Goal: Information Seeking & Learning: Learn about a topic

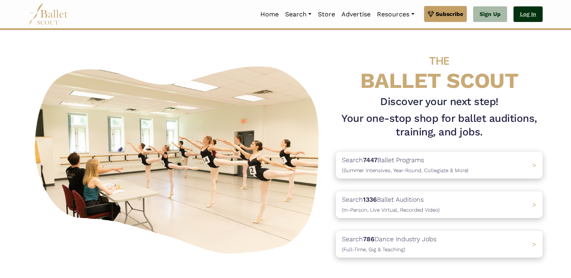
click at [523, 14] on link "Log In" at bounding box center [527, 14] width 29 height 16
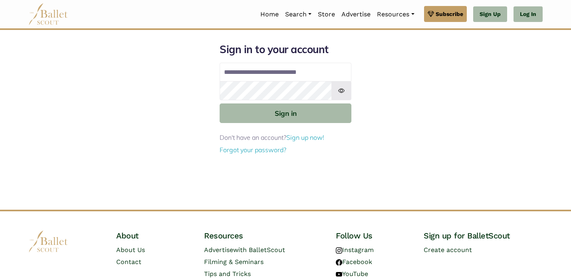
type input "**********"
click at [220, 103] on button "Sign in" at bounding box center [286, 113] width 132 height 20
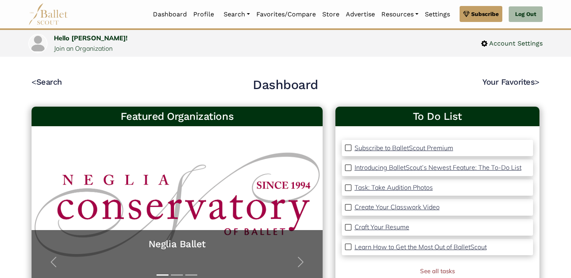
click at [347, 78] on div "< Search Dashboard Your Favorites >" at bounding box center [286, 87] width 508 height 20
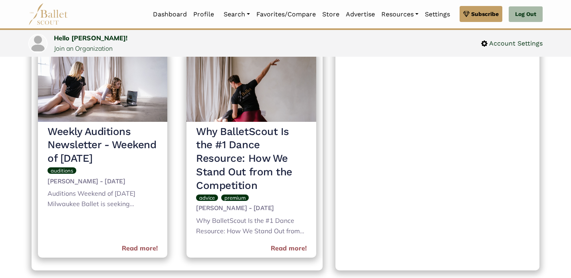
scroll to position [327, 0]
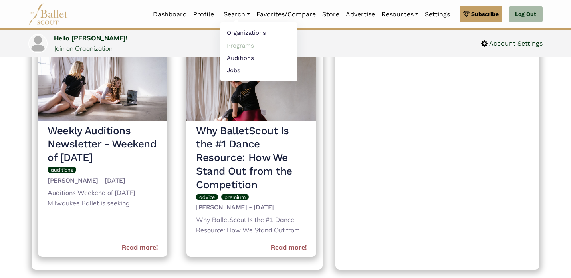
click at [239, 43] on link "Programs" at bounding box center [258, 45] width 77 height 12
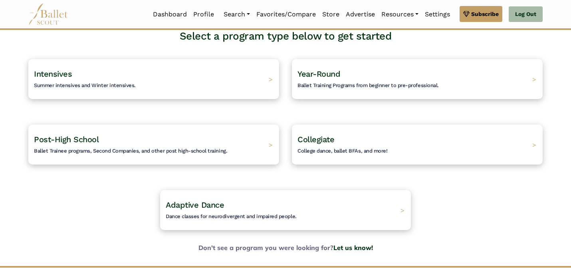
scroll to position [68, 0]
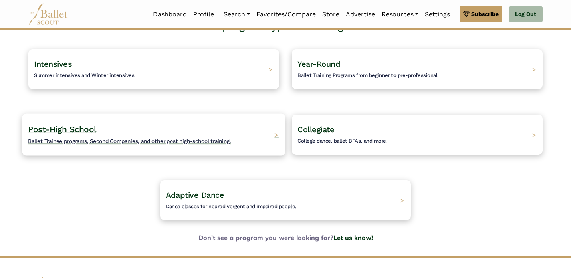
click at [261, 131] on div "Post-High School Ballet Trainee programs, Second Companies, and other post high…" at bounding box center [153, 134] width 263 height 42
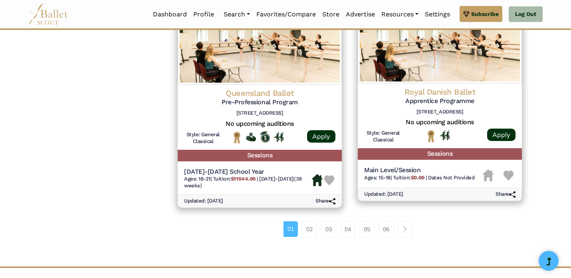
scroll to position [1029, 0]
click at [311, 229] on link "02" at bounding box center [309, 229] width 15 height 16
click at [308, 227] on link "02" at bounding box center [309, 229] width 15 height 16
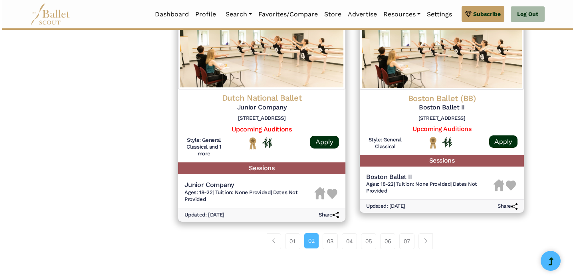
scroll to position [1031, 0]
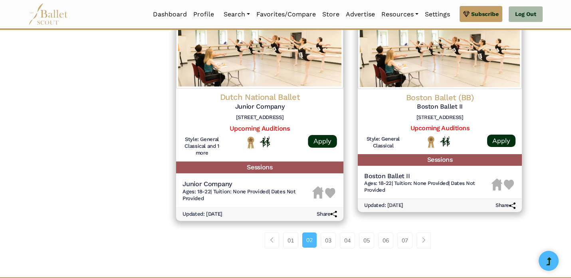
click at [272, 141] on div at bounding box center [260, 142] width 64 height 13
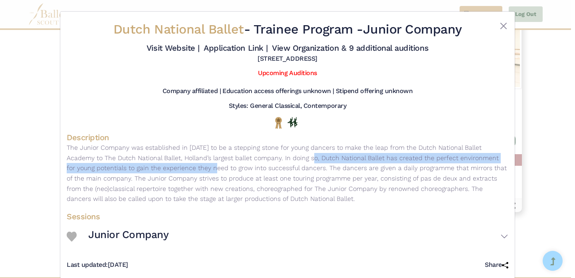
drag, startPoint x: 125, startPoint y: 166, endPoint x: 224, endPoint y: 161, distance: 99.5
click at [224, 161] on p "The Junior Company was established in 2013 to be a stepping stone for young dan…" at bounding box center [287, 173] width 441 height 61
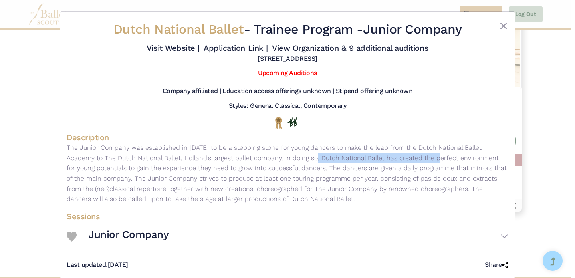
drag, startPoint x: 341, startPoint y: 156, endPoint x: 224, endPoint y: 154, distance: 117.8
click at [224, 154] on p "The Junior Company was established in 2013 to be a stepping stone for young dan…" at bounding box center [287, 173] width 441 height 61
click at [224, 156] on p "The Junior Company was established in 2013 to be a stepping stone for young dan…" at bounding box center [287, 173] width 441 height 61
drag, startPoint x: 221, startPoint y: 155, endPoint x: 284, endPoint y: 155, distance: 63.1
click at [239, 155] on p "The Junior Company was established in 2013 to be a stepping stone for young dan…" at bounding box center [287, 173] width 441 height 61
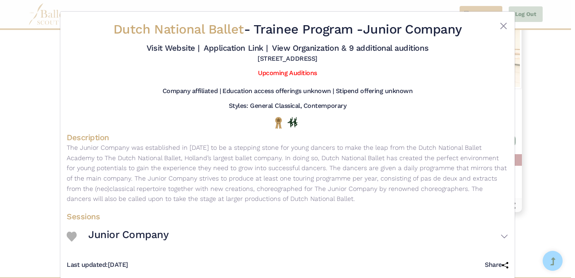
click at [284, 155] on p "The Junior Company was established in 2013 to be a stepping stone for young dan…" at bounding box center [287, 173] width 441 height 61
drag, startPoint x: 241, startPoint y: 148, endPoint x: 368, endPoint y: 148, distance: 127.3
click at [279, 148] on p "The Junior Company was established in 2013 to be a stepping stone for young dan…" at bounding box center [287, 173] width 441 height 61
drag, startPoint x: 370, startPoint y: 148, endPoint x: 150, endPoint y: 42, distance: 244.0
click at [148, 46] on div "Dutch National Ballet - Trainee Program - Junior Company Visit Website | Applic…" at bounding box center [287, 145] width 441 height 254
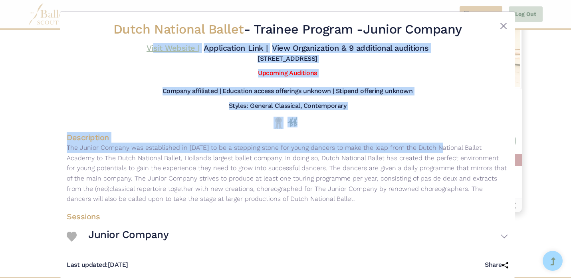
click at [182, 48] on link "Visit Website |" at bounding box center [172, 48] width 53 height 10
click at [188, 68] on div "Upcoming Auditions" at bounding box center [287, 75] width 441 height 18
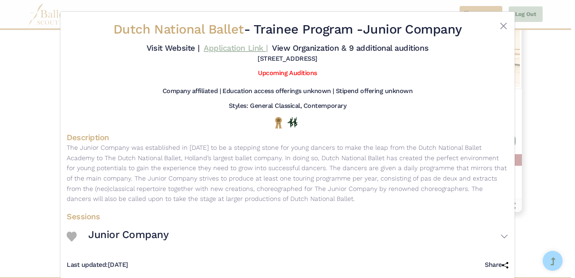
click at [237, 48] on link "Application Link |" at bounding box center [236, 48] width 64 height 10
drag, startPoint x: 148, startPoint y: 178, endPoint x: 372, endPoint y: 193, distance: 224.4
click at [372, 193] on p "The Junior Company was established in 2013 to be a stepping stone for young dan…" at bounding box center [287, 173] width 441 height 61
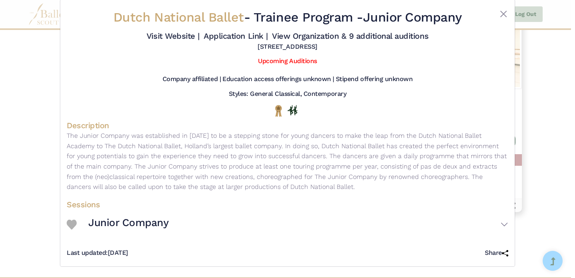
scroll to position [0, 0]
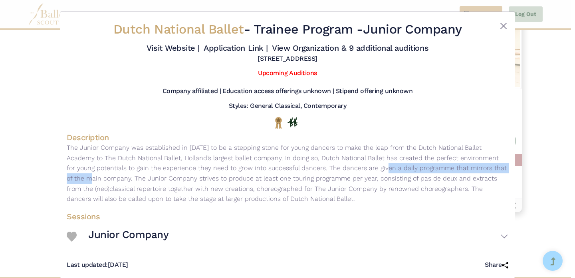
drag, startPoint x: 295, startPoint y: 164, endPoint x: 449, endPoint y: 164, distance: 153.3
click at [445, 164] on p "The Junior Company was established in 2013 to be a stepping stone for young dan…" at bounding box center [287, 173] width 441 height 61
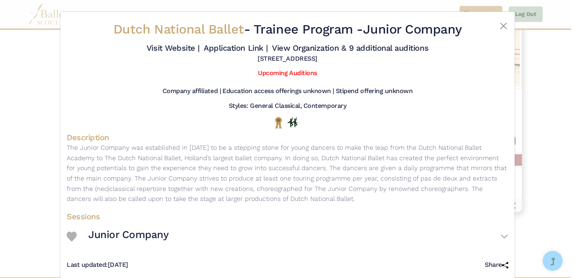
click at [449, 164] on p "The Junior Company was established in 2013 to be a stepping stone for young dan…" at bounding box center [287, 173] width 441 height 61
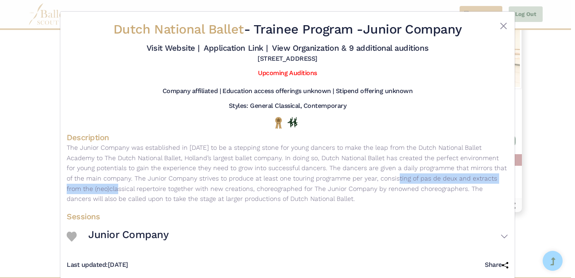
drag, startPoint x: 449, startPoint y: 181, endPoint x: 295, endPoint y: 175, distance: 153.8
click at [295, 175] on p "The Junior Company was established in 2013 to be a stepping stone for young dan…" at bounding box center [287, 173] width 441 height 61
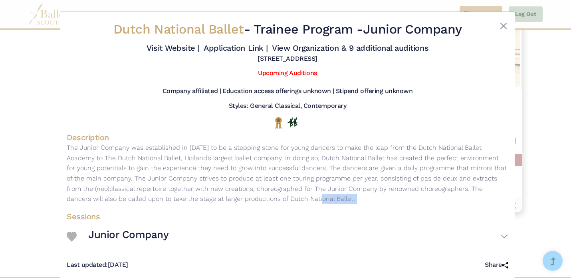
drag, startPoint x: 281, startPoint y: 211, endPoint x: 197, endPoint y: 200, distance: 84.1
click at [197, 200] on div "Dutch National Ballet - Trainee Program - Junior Company Visit Website | Applic…" at bounding box center [287, 145] width 441 height 254
drag, startPoint x: 148, startPoint y: 183, endPoint x: 131, endPoint y: 183, distance: 17.2
click at [147, 183] on p "The Junior Company was established in 2013 to be a stepping stone for young dan…" at bounding box center [287, 173] width 441 height 61
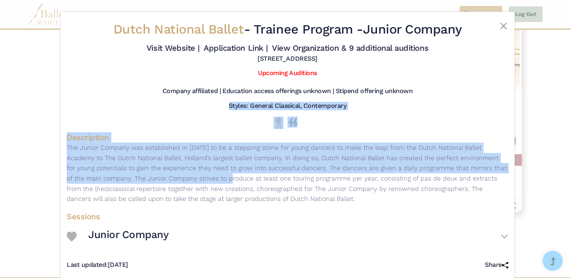
drag, startPoint x: 131, startPoint y: 183, endPoint x: 92, endPoint y: 105, distance: 87.1
click at [92, 105] on div "Dutch National Ballet - Trainee Program - Junior Company Visit Website | Applic…" at bounding box center [287, 145] width 441 height 254
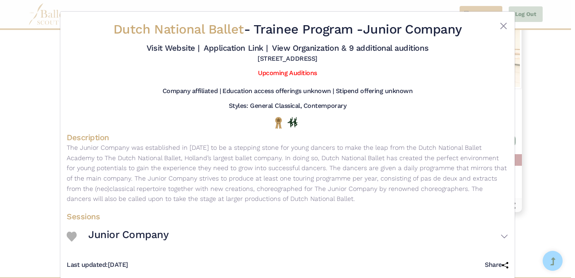
click at [178, 168] on p "The Junior Company was established in 2013 to be a stepping stone for young dan…" at bounding box center [287, 173] width 441 height 61
drag, startPoint x: 151, startPoint y: 160, endPoint x: 241, endPoint y: 160, distance: 90.6
click at [240, 160] on p "The Junior Company was established in 2013 to be a stepping stone for young dan…" at bounding box center [287, 173] width 441 height 61
click at [241, 160] on p "The Junior Company was established in 2013 to be a stepping stone for young dan…" at bounding box center [287, 173] width 441 height 61
click at [383, 49] on link "View Organization & 9 additional auditions" at bounding box center [350, 48] width 156 height 10
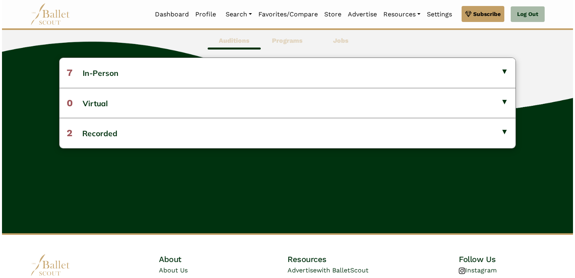
scroll to position [238, 0]
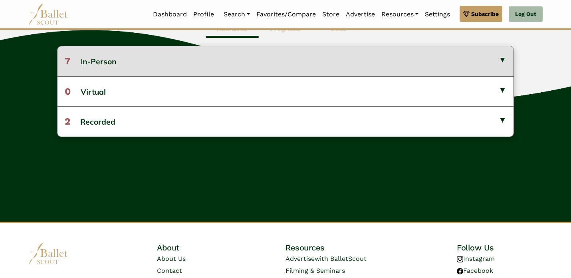
click at [231, 58] on button "7 In-Person" at bounding box center [285, 61] width 456 height 30
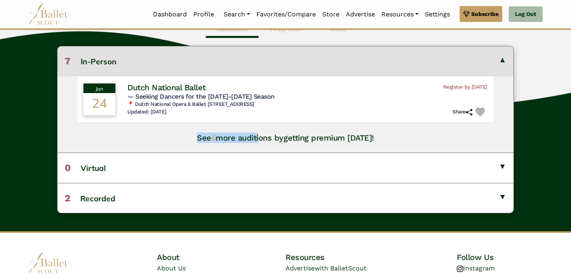
drag, startPoint x: 179, startPoint y: 133, endPoint x: 247, endPoint y: 130, distance: 67.9
click at [259, 134] on div "Jan 24 Dutch National Ballet Register by Dec. 8, 2025 — Seeking Dancers for the…" at bounding box center [285, 114] width 456 height 77
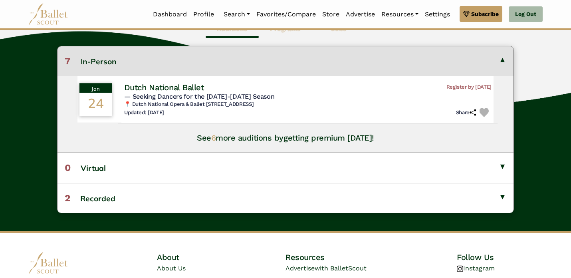
click at [208, 92] on h5 "— Seeking Dancers for the 2026-2027 Season" at bounding box center [307, 96] width 367 height 8
click at [152, 99] on span "— Seeking Dancers for the 2026-2027 Season" at bounding box center [199, 96] width 150 height 8
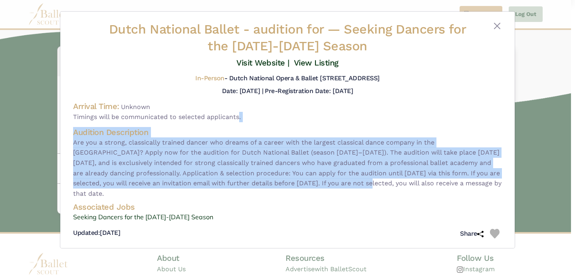
drag, startPoint x: 353, startPoint y: 179, endPoint x: 238, endPoint y: 117, distance: 131.3
click at [238, 117] on div "Dutch National Ballet - audition for — Seeking Dancers for the 2026-2027 Season…" at bounding box center [287, 131] width 441 height 220
click at [238, 117] on span "Timings will be communicated to selected applicants." at bounding box center [287, 117] width 429 height 10
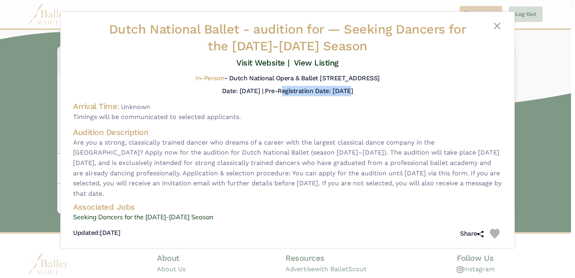
drag, startPoint x: 347, startPoint y: 91, endPoint x: 285, endPoint y: 91, distance: 62.7
click at [285, 91] on h5 "Pre-Registration Date: Dec. 8, 2025" at bounding box center [309, 91] width 88 height 8
drag, startPoint x: 419, startPoint y: 234, endPoint x: 342, endPoint y: 121, distance: 137.0
click at [408, 216] on div "Dutch National Ballet - audition for — Seeking Dancers for the 2026-2027 Season…" at bounding box center [287, 131] width 441 height 220
drag, startPoint x: 395, startPoint y: 195, endPoint x: 304, endPoint y: 132, distance: 110.7
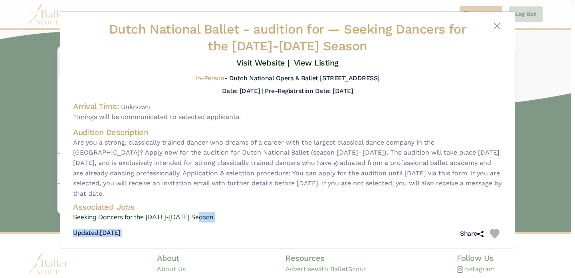
click at [304, 131] on div "Audition Description Are you a strong, classically trained dancer who dreams of…" at bounding box center [287, 163] width 429 height 72
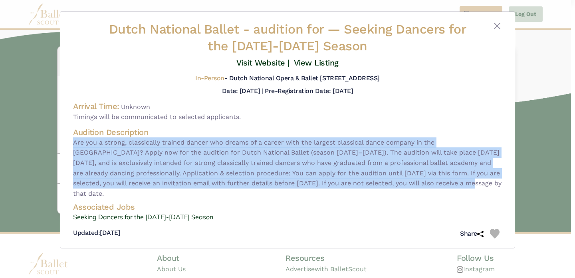
drag, startPoint x: 304, startPoint y: 132, endPoint x: 451, endPoint y: 185, distance: 155.8
click at [457, 185] on div "Audition Description Are you a strong, classically trained dancer who dreams of…" at bounding box center [287, 163] width 429 height 72
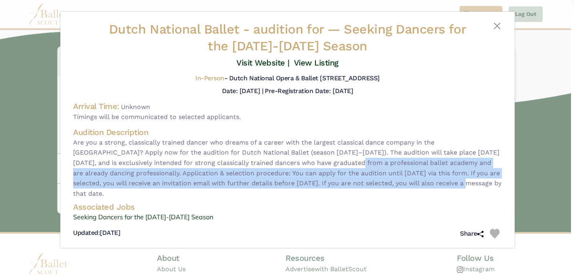
drag, startPoint x: 449, startPoint y: 179, endPoint x: 313, endPoint y: 162, distance: 136.7
click at [313, 162] on span "Are you a strong, classically trained dancer who dreams of a career with the la…" at bounding box center [287, 167] width 429 height 61
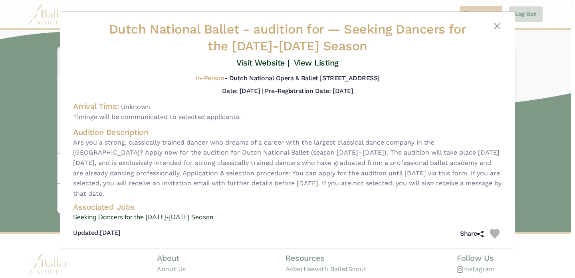
drag, startPoint x: 313, startPoint y: 162, endPoint x: 227, endPoint y: 158, distance: 85.9
click at [303, 162] on span "Are you a strong, classically trained dancer who dreams of a career with the la…" at bounding box center [287, 167] width 429 height 61
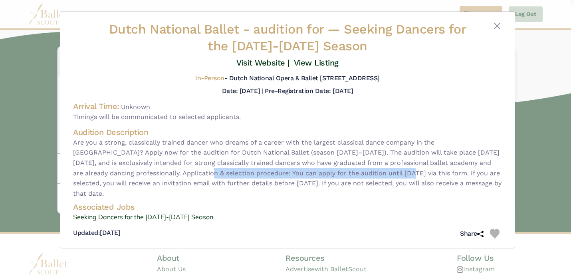
drag, startPoint x: 174, startPoint y: 174, endPoint x: 373, endPoint y: 174, distance: 198.8
click at [375, 174] on span "Are you a strong, classically trained dancer who dreams of a career with the la…" at bounding box center [287, 167] width 429 height 61
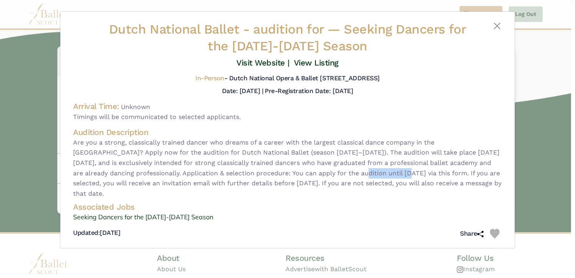
click at [366, 176] on span "Are you a strong, classically trained dancer who dreams of a career with the la…" at bounding box center [287, 167] width 429 height 61
drag, startPoint x: 368, startPoint y: 176, endPoint x: 406, endPoint y: 176, distance: 37.5
click at [368, 176] on span "Are you a strong, classically trained dancer who dreams of a career with the la…" at bounding box center [287, 167] width 429 height 61
drag, startPoint x: 408, startPoint y: 176, endPoint x: 243, endPoint y: 176, distance: 165.7
click at [243, 176] on span "Are you a strong, classically trained dancer who dreams of a career with the la…" at bounding box center [287, 167] width 429 height 61
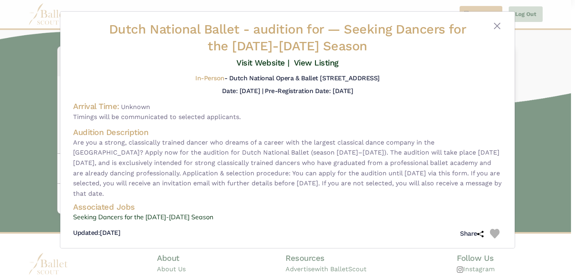
drag, startPoint x: 243, startPoint y: 176, endPoint x: 195, endPoint y: 174, distance: 47.9
click at [240, 176] on span "Are you a strong, classically trained dancer who dreams of a career with the la…" at bounding box center [287, 167] width 429 height 61
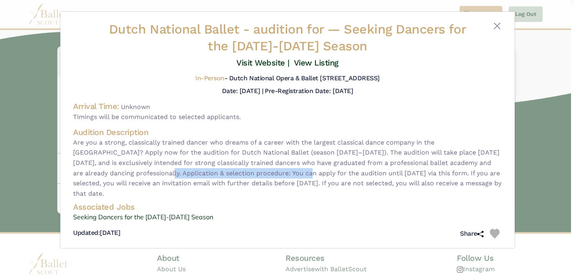
drag, startPoint x: 135, startPoint y: 176, endPoint x: 313, endPoint y: 192, distance: 178.7
click at [311, 186] on span "Are you a strong, classically trained dancer who dreams of a career with the la…" at bounding box center [287, 167] width 429 height 61
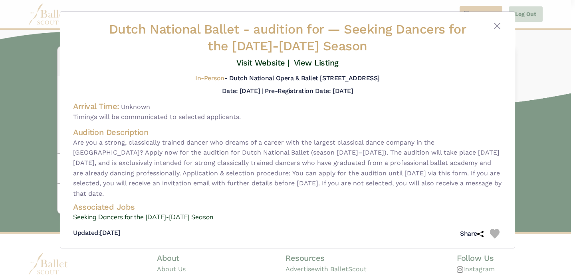
drag, startPoint x: 313, startPoint y: 192, endPoint x: 257, endPoint y: 174, distance: 59.5
click at [309, 191] on span "Are you a strong, classically trained dancer who dreams of a career with the la…" at bounding box center [287, 167] width 429 height 61
click at [239, 172] on span "Are you a strong, classically trained dancer who dreams of a career with the la…" at bounding box center [287, 167] width 429 height 61
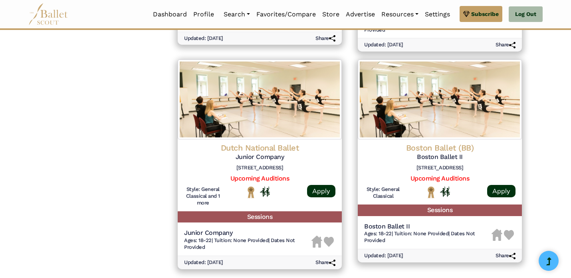
scroll to position [1143, 0]
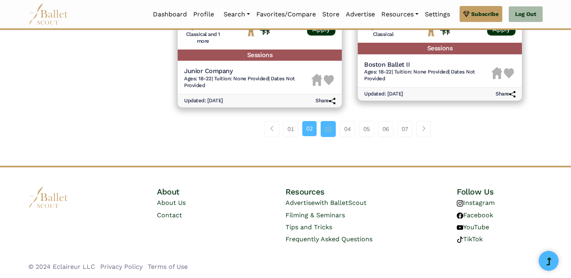
click at [330, 128] on link "03" at bounding box center [328, 129] width 15 height 16
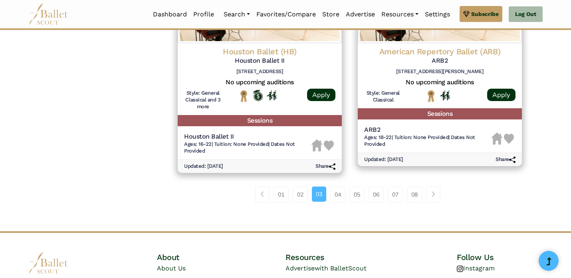
scroll to position [1084, 0]
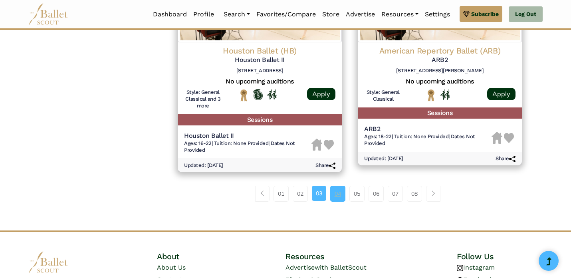
click at [330, 187] on link "04" at bounding box center [337, 194] width 15 height 16
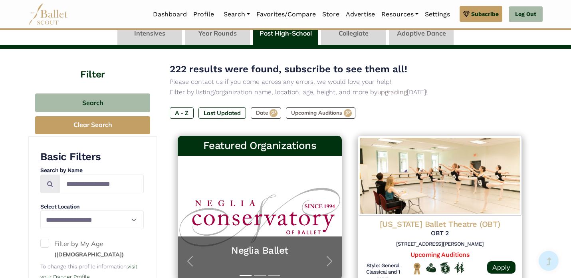
scroll to position [50, 0]
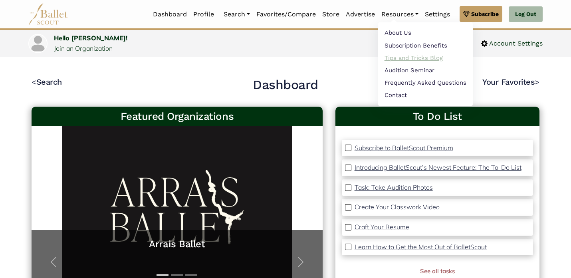
click at [404, 56] on link "Tips and Tricks Blog" at bounding box center [425, 57] width 95 height 12
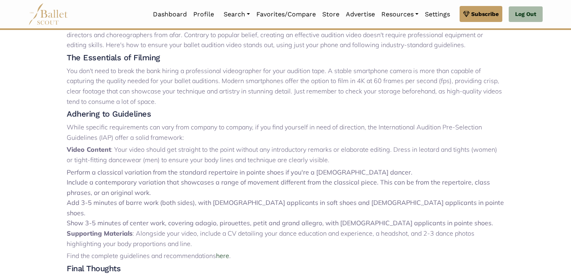
scroll to position [264, 0]
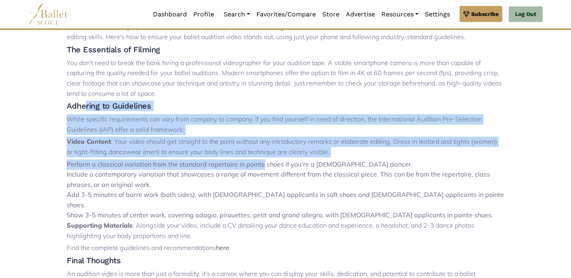
drag, startPoint x: 85, startPoint y: 103, endPoint x: 279, endPoint y: 182, distance: 208.6
click at [273, 175] on div "In the pursuit of ballet jobs and further ballet training, preparing an auditio…" at bounding box center [285, 172] width 437 height 320
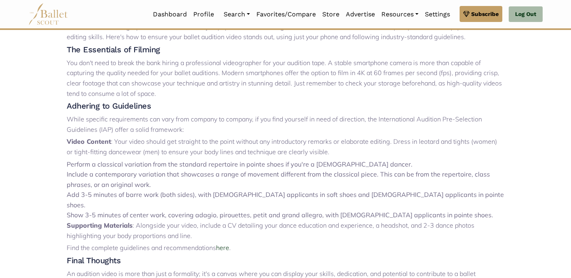
click at [279, 182] on li "Include a contemporary variation that showcases a range of movement different f…" at bounding box center [285, 179] width 437 height 20
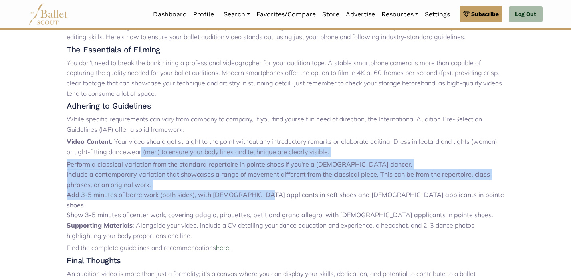
drag, startPoint x: 257, startPoint y: 200, endPoint x: 141, endPoint y: 156, distance: 124.9
click at [141, 156] on li "Video Content : Your video should get straight to the point without any introdu…" at bounding box center [285, 179] width 437 height 84
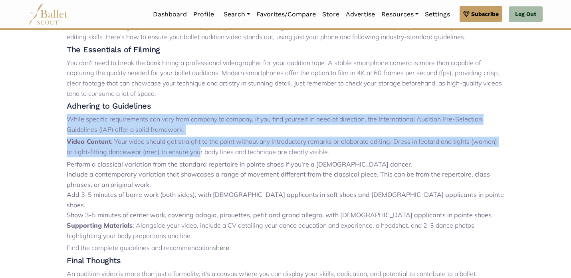
drag, startPoint x: 10, startPoint y: 125, endPoint x: 263, endPoint y: 192, distance: 262.8
click at [262, 186] on body "Premium Feature Make this audition season count. Upgrade to premium for access …" at bounding box center [285, 123] width 571 height 775
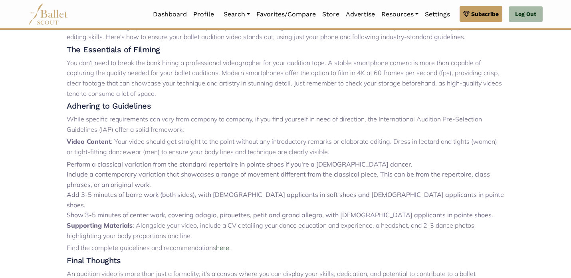
click at [263, 192] on li "Add 3-5 minutes of barre work (both sides), with [DEMOGRAPHIC_DATA] applicants …" at bounding box center [285, 200] width 437 height 20
drag, startPoint x: 120, startPoint y: 194, endPoint x: 328, endPoint y: 220, distance: 209.2
click at [328, 220] on ul "Video Content : Your video should get straight to the point without any introdu…" at bounding box center [285, 189] width 437 height 104
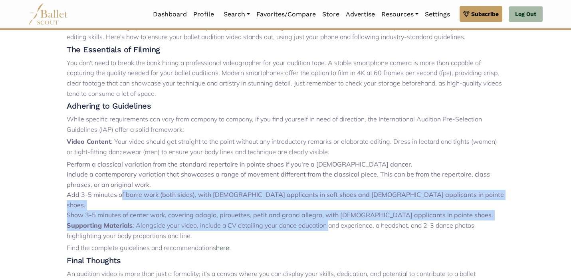
click at [328, 220] on p "Supporting Materials : Alongside your video, include a CV detailing your dance …" at bounding box center [285, 230] width 437 height 20
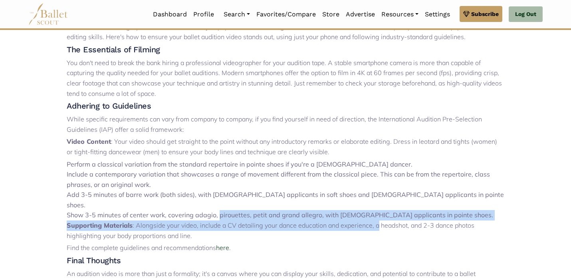
drag, startPoint x: 378, startPoint y: 217, endPoint x: 218, endPoint y: 203, distance: 160.7
click at [218, 203] on ul "Video Content : Your video should get straight to the point without any introdu…" at bounding box center [285, 189] width 437 height 104
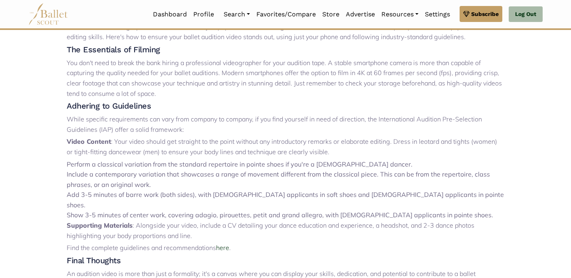
click at [260, 243] on p "Find the complete guidelines and recommendations here ." at bounding box center [285, 248] width 437 height 10
drag, startPoint x: 152, startPoint y: 217, endPoint x: 134, endPoint y: 217, distance: 18.8
click at [135, 220] on p "Supporting Materials : Alongside your video, include a CV detailing your dance …" at bounding box center [285, 230] width 437 height 20
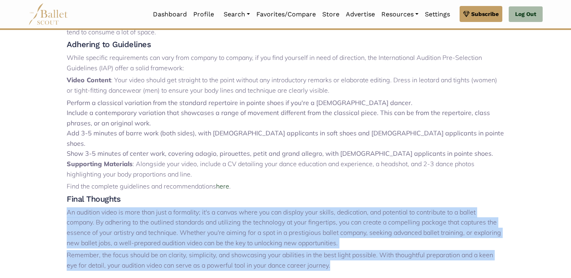
drag, startPoint x: 69, startPoint y: 195, endPoint x: 333, endPoint y: 263, distance: 272.3
click at [362, 267] on body "Premium Feature Make this audition season count. Upgrade to premium for access …" at bounding box center [285, 62] width 571 height 775
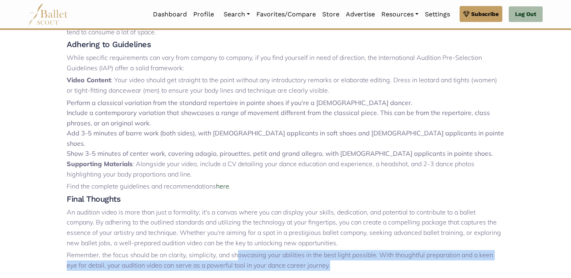
drag, startPoint x: 333, startPoint y: 263, endPoint x: 226, endPoint y: 247, distance: 108.4
click at [226, 247] on div "In the pursuit of ballet jobs and further ballet training, preparing an auditio…" at bounding box center [285, 108] width 527 height 335
